Goal: Use online tool/utility: Use online tool/utility

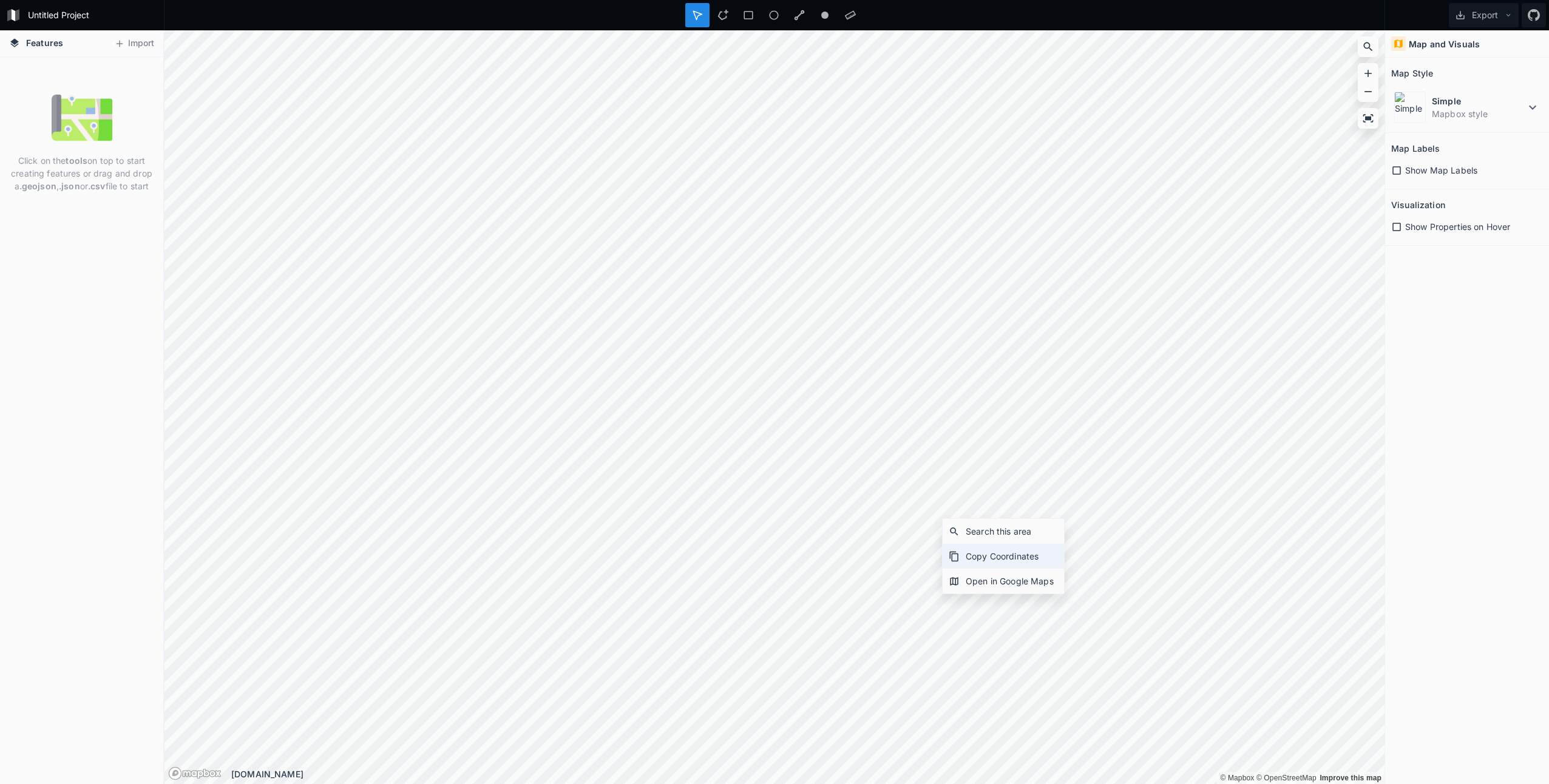
click at [999, 556] on div "Copy Coordinates" at bounding box center [1003, 556] width 121 height 25
click at [130, 44] on button "Import" at bounding box center [134, 43] width 52 height 20
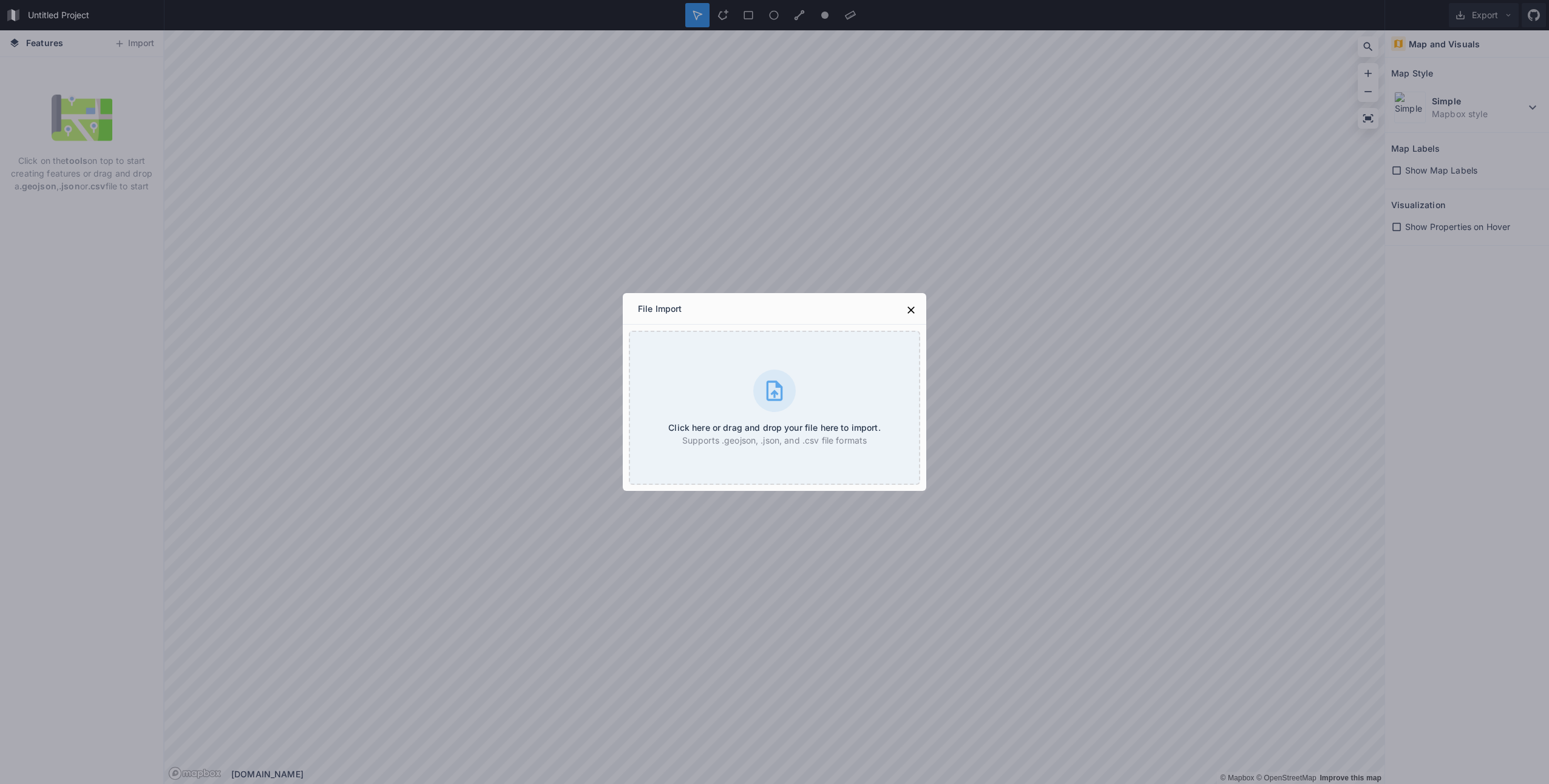
click at [921, 309] on div "File Import" at bounding box center [774, 308] width 303 height 32
click at [916, 313] on icon at bounding box center [910, 310] width 12 height 12
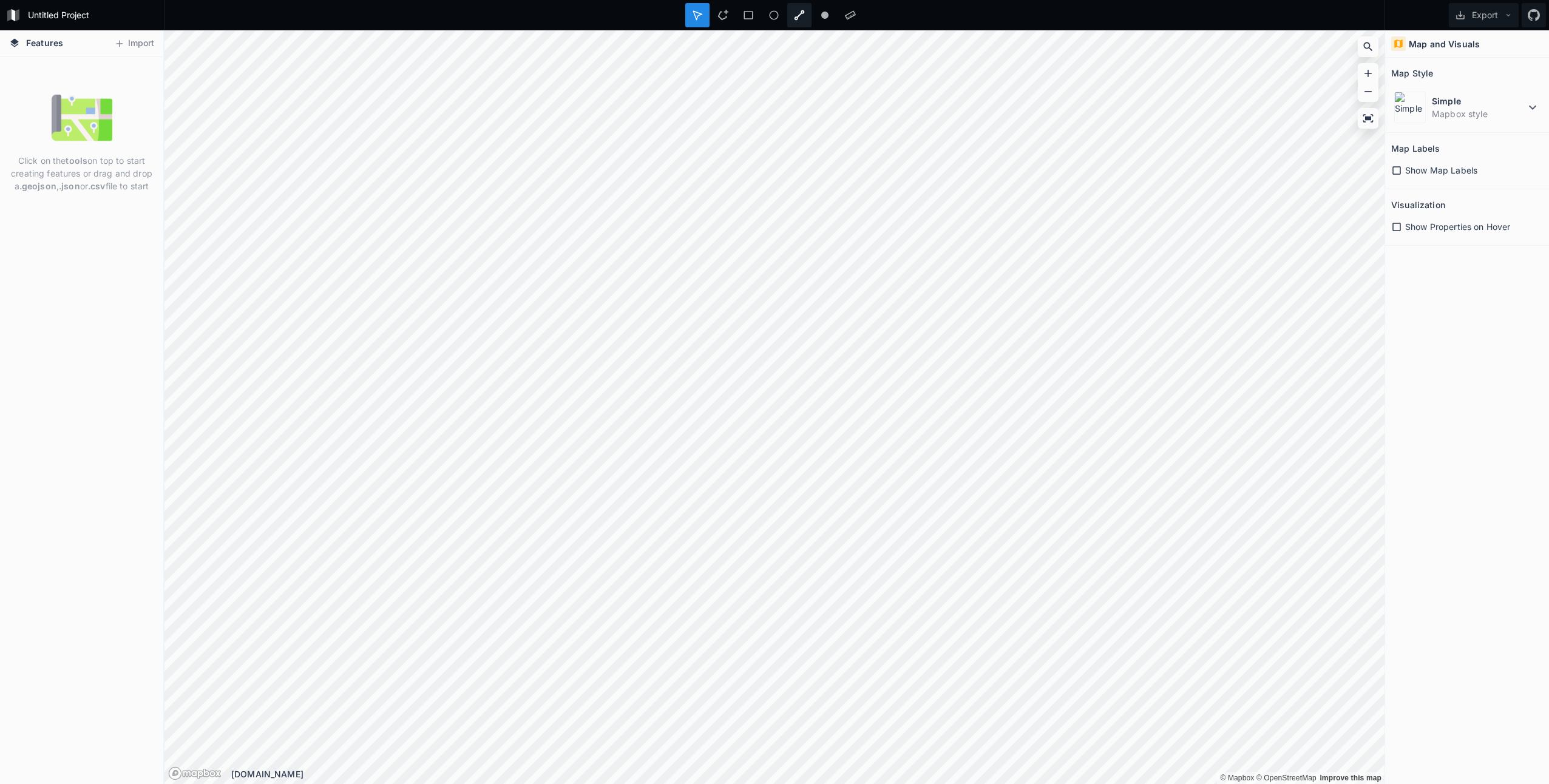
click at [805, 17] on div at bounding box center [799, 15] width 24 height 24
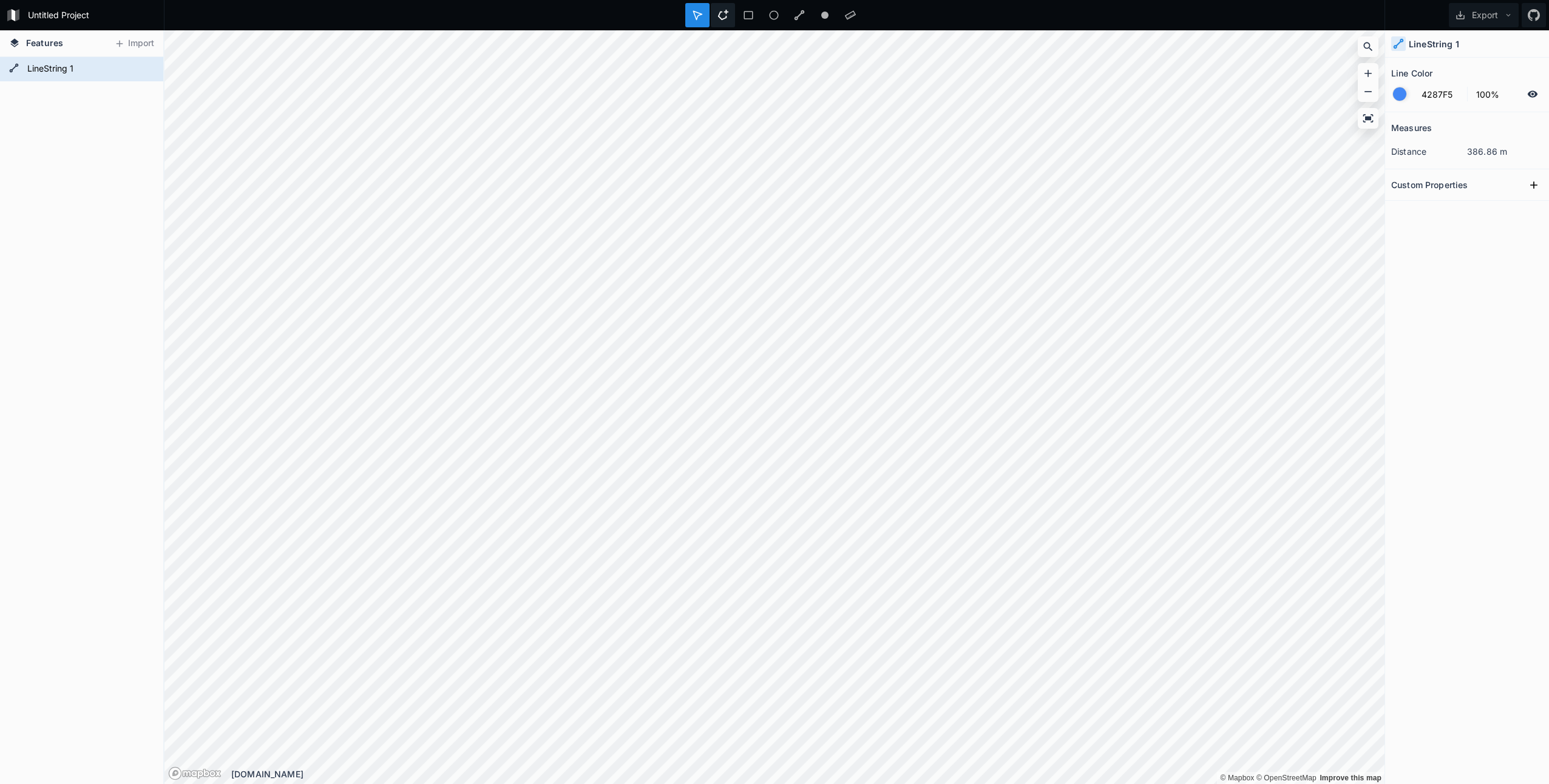
click at [717, 14] on div at bounding box center [723, 15] width 24 height 24
click at [779, 13] on div at bounding box center [773, 15] width 24 height 24
click at [801, 14] on icon at bounding box center [799, 14] width 11 height 11
click at [727, 14] on icon at bounding box center [722, 14] width 11 height 11
click at [720, 4] on div at bounding box center [723, 15] width 24 height 24
